Goal: Information Seeking & Learning: Compare options

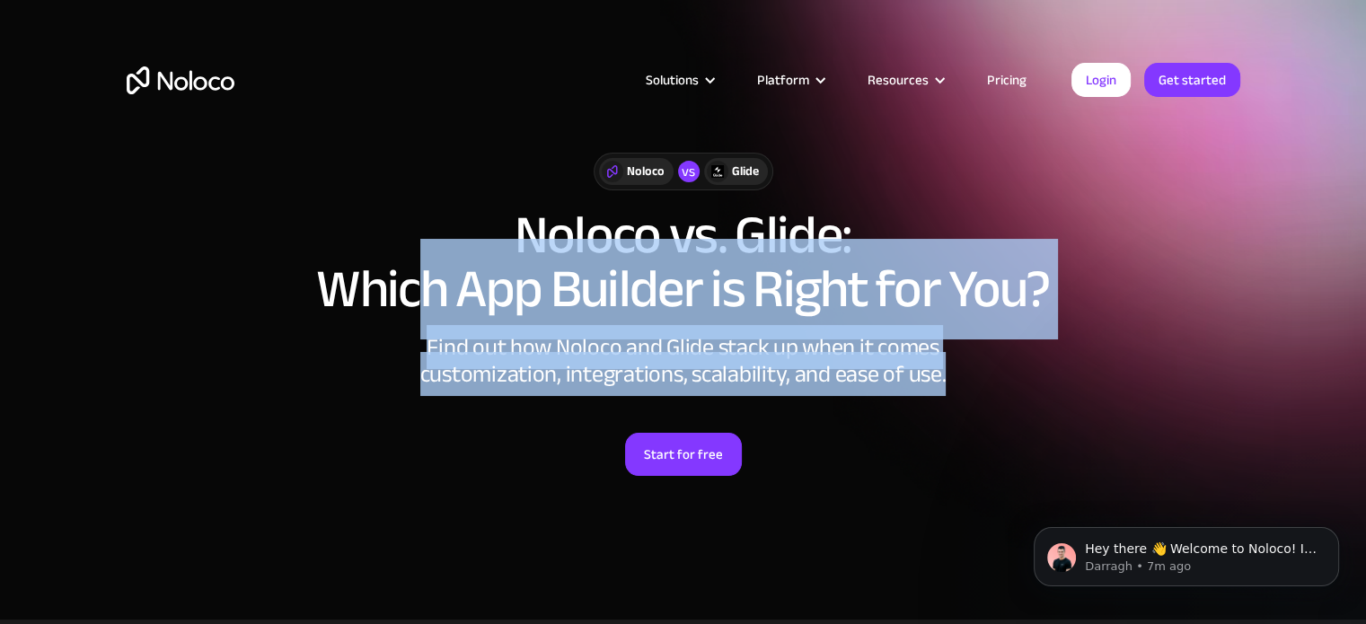
drag, startPoint x: 433, startPoint y: 294, endPoint x: 959, endPoint y: 369, distance: 531.5
click at [959, 369] on div "Noloco vs Glide Noloco vs. Glide: Which App Builder is Right for You? Find out …" at bounding box center [683, 332] width 1149 height 395
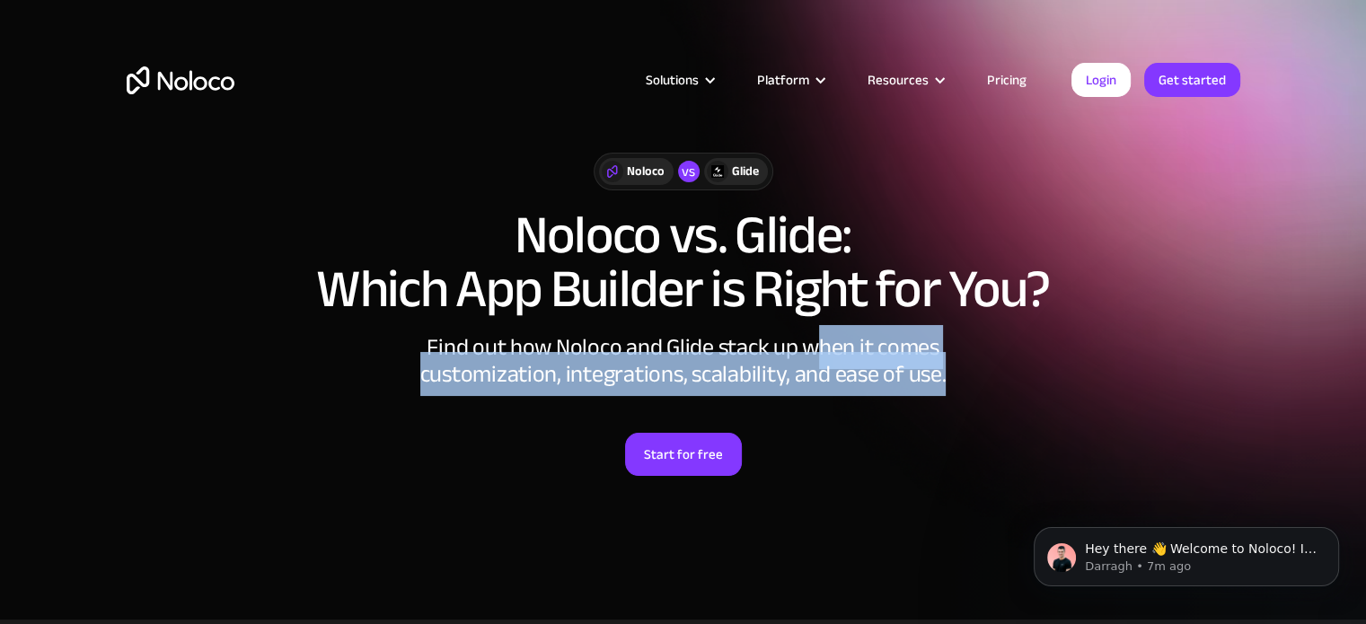
drag, startPoint x: 931, startPoint y: 367, endPoint x: 811, endPoint y: 360, distance: 120.5
click at [812, 360] on div "Find out how Noloco and Glide stack up when it comes customization, integration…" at bounding box center [683, 361] width 539 height 54
click at [810, 360] on div "Find out how Noloco and Glide stack up when it comes customization, integration…" at bounding box center [683, 361] width 539 height 54
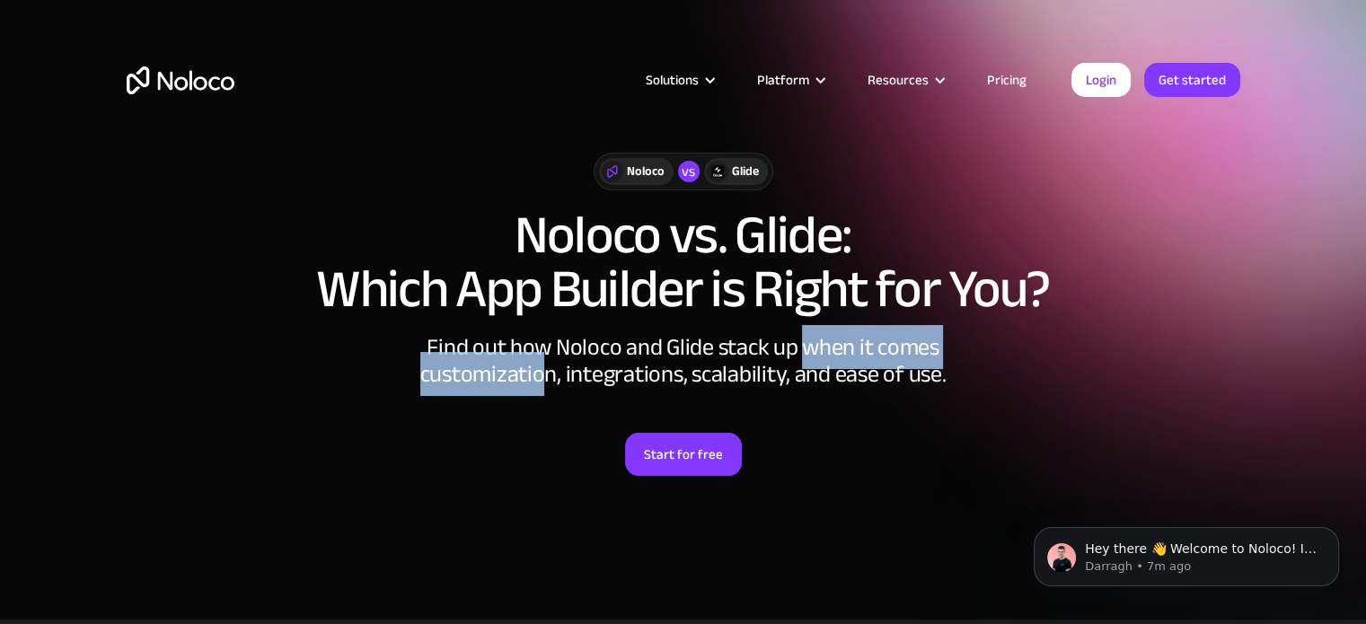
drag, startPoint x: 546, startPoint y: 382, endPoint x: 810, endPoint y: 362, distance: 264.7
click at [808, 362] on div "Find out how Noloco and Glide stack up when it comes customization, integration…" at bounding box center [683, 361] width 539 height 54
click at [811, 362] on div "Find out how Noloco and Glide stack up when it comes customization, integration…" at bounding box center [683, 361] width 539 height 54
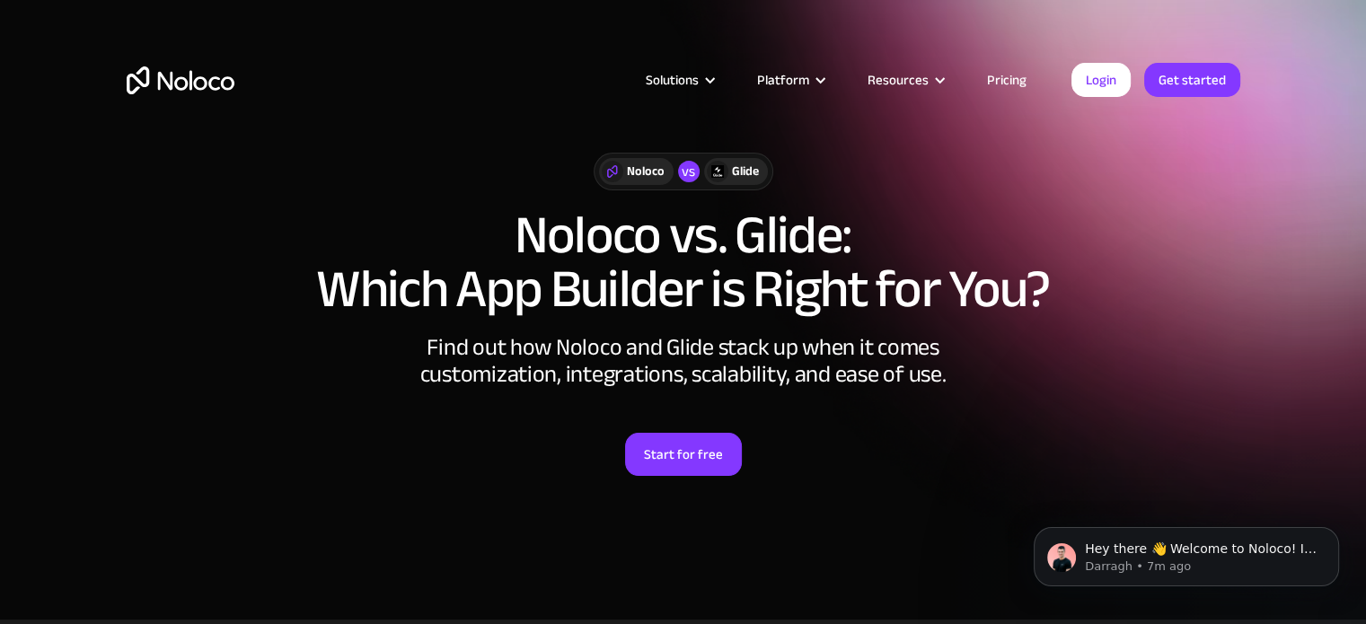
click at [1005, 65] on div "Solutions Use Cases Business Types Project Management Keep track of customers, …" at bounding box center [683, 98] width 1149 height 106
click at [1002, 68] on link "Pricing" at bounding box center [1006, 79] width 84 height 23
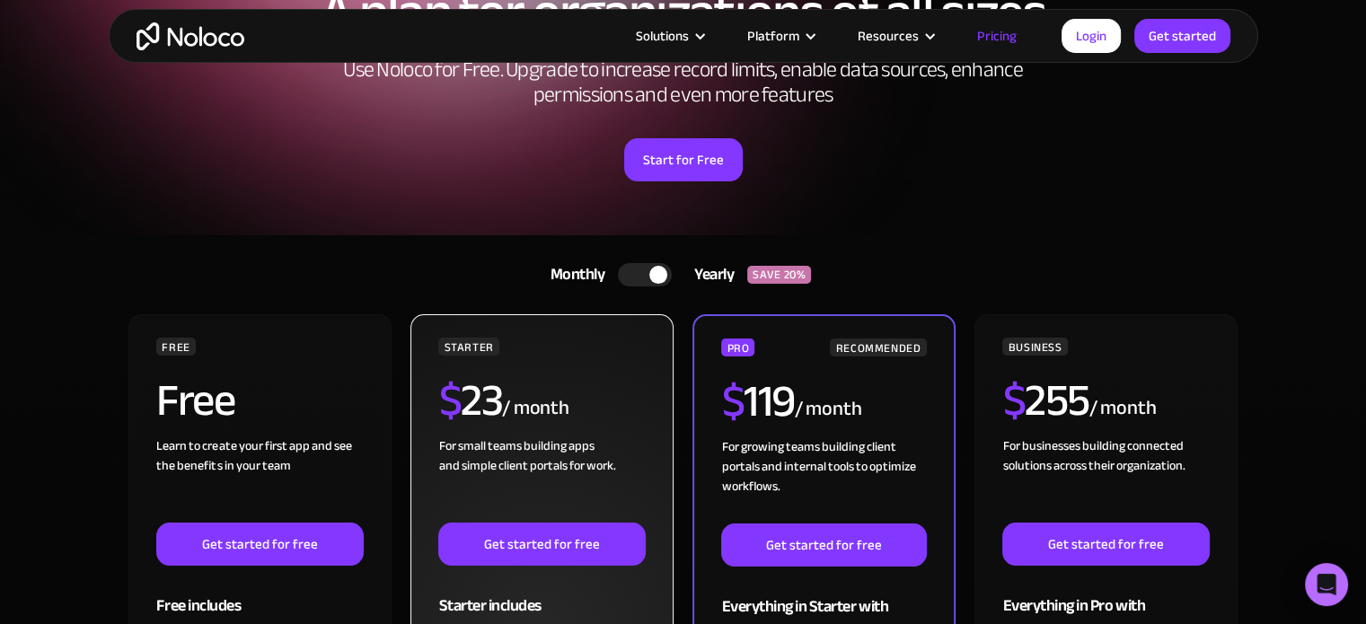
scroll to position [269, 0]
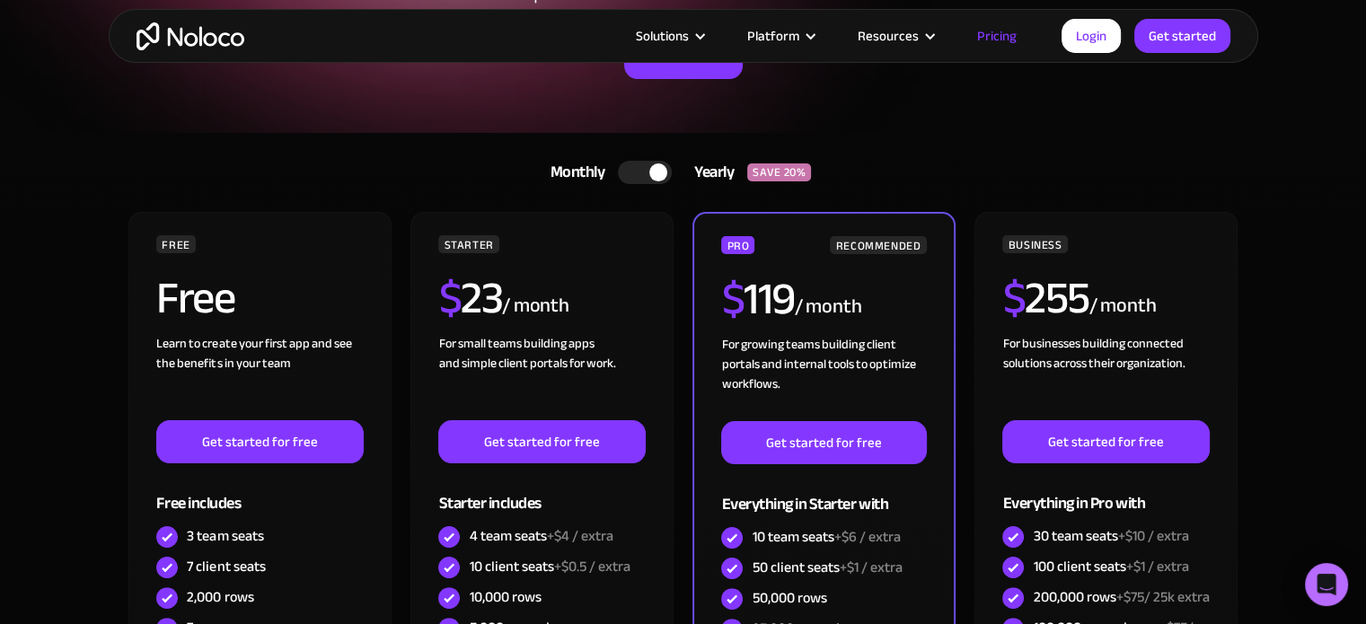
click at [639, 168] on div at bounding box center [645, 172] width 54 height 23
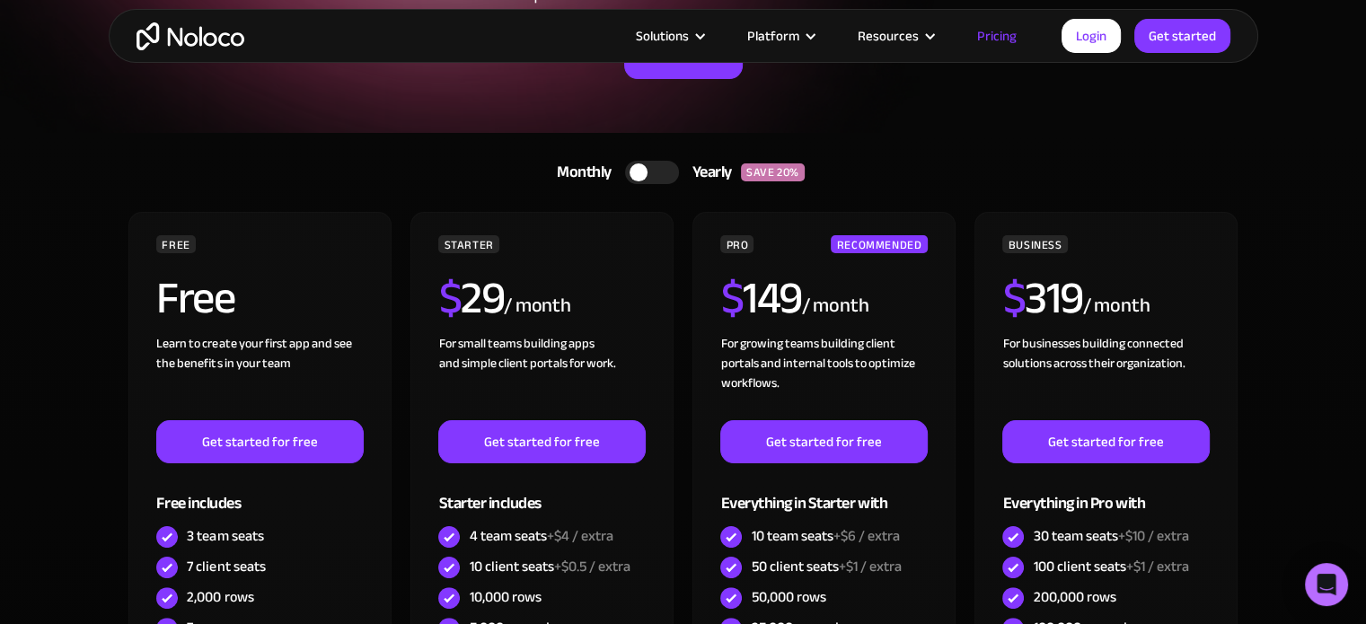
click at [639, 168] on div at bounding box center [638, 172] width 18 height 18
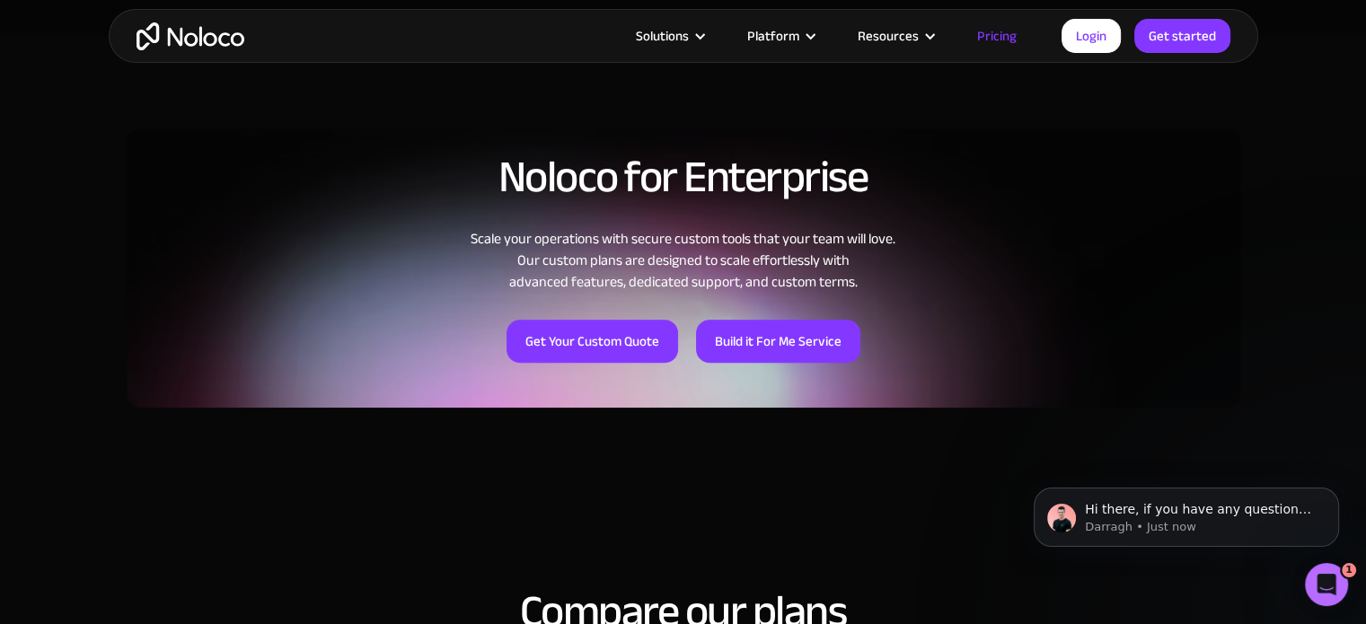
scroll to position [1077, 0]
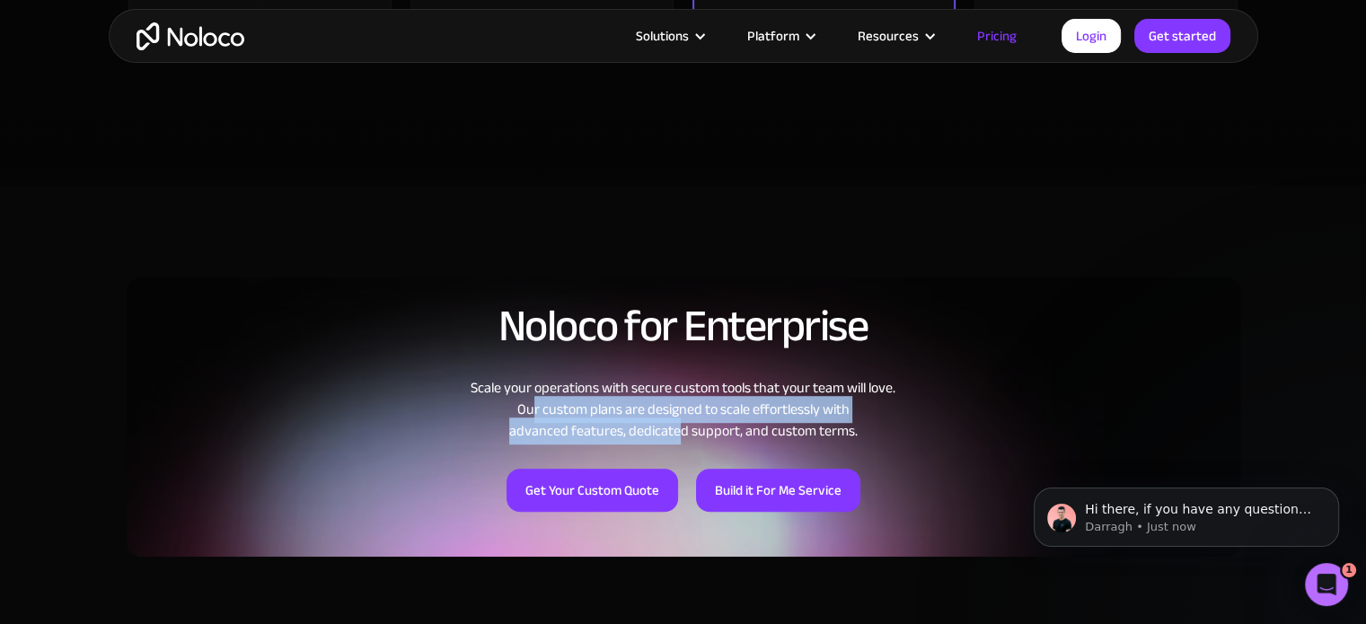
drag, startPoint x: 524, startPoint y: 398, endPoint x: 679, endPoint y: 440, distance: 160.1
click at [679, 440] on div "Scale your operations with secure custom tools that your team will love. Our cu…" at bounding box center [683, 409] width 1113 height 65
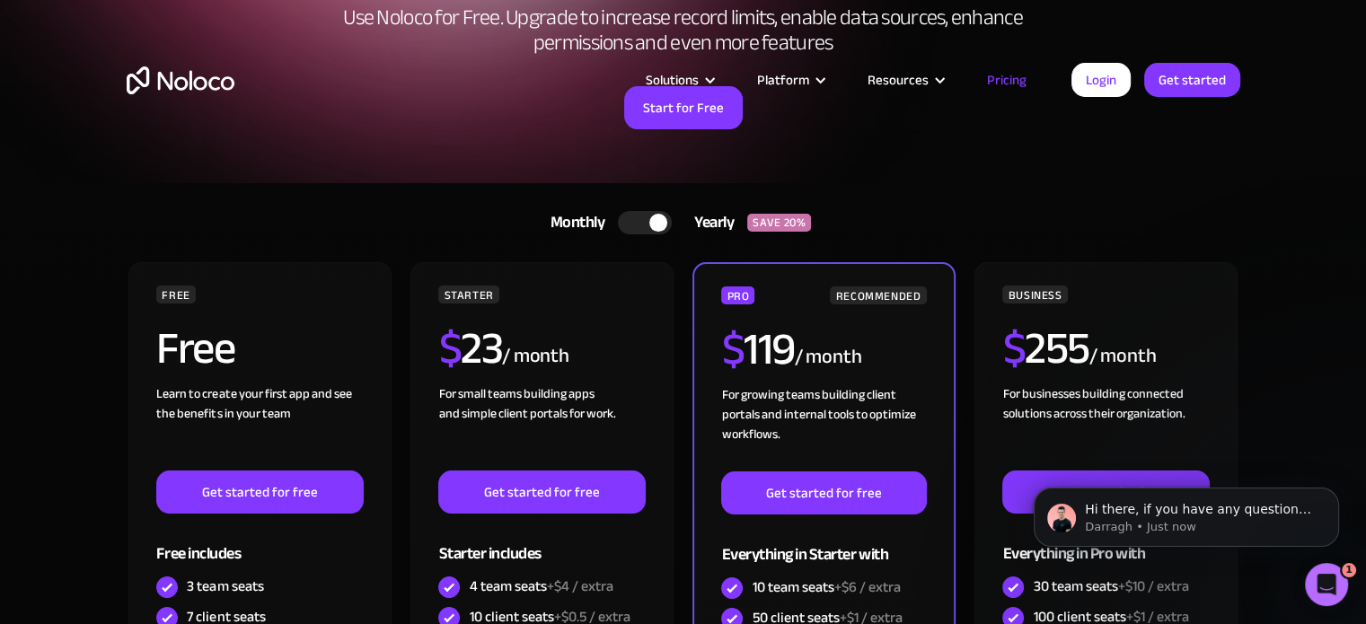
scroll to position [0, 0]
